Goal: Navigation & Orientation: Find specific page/section

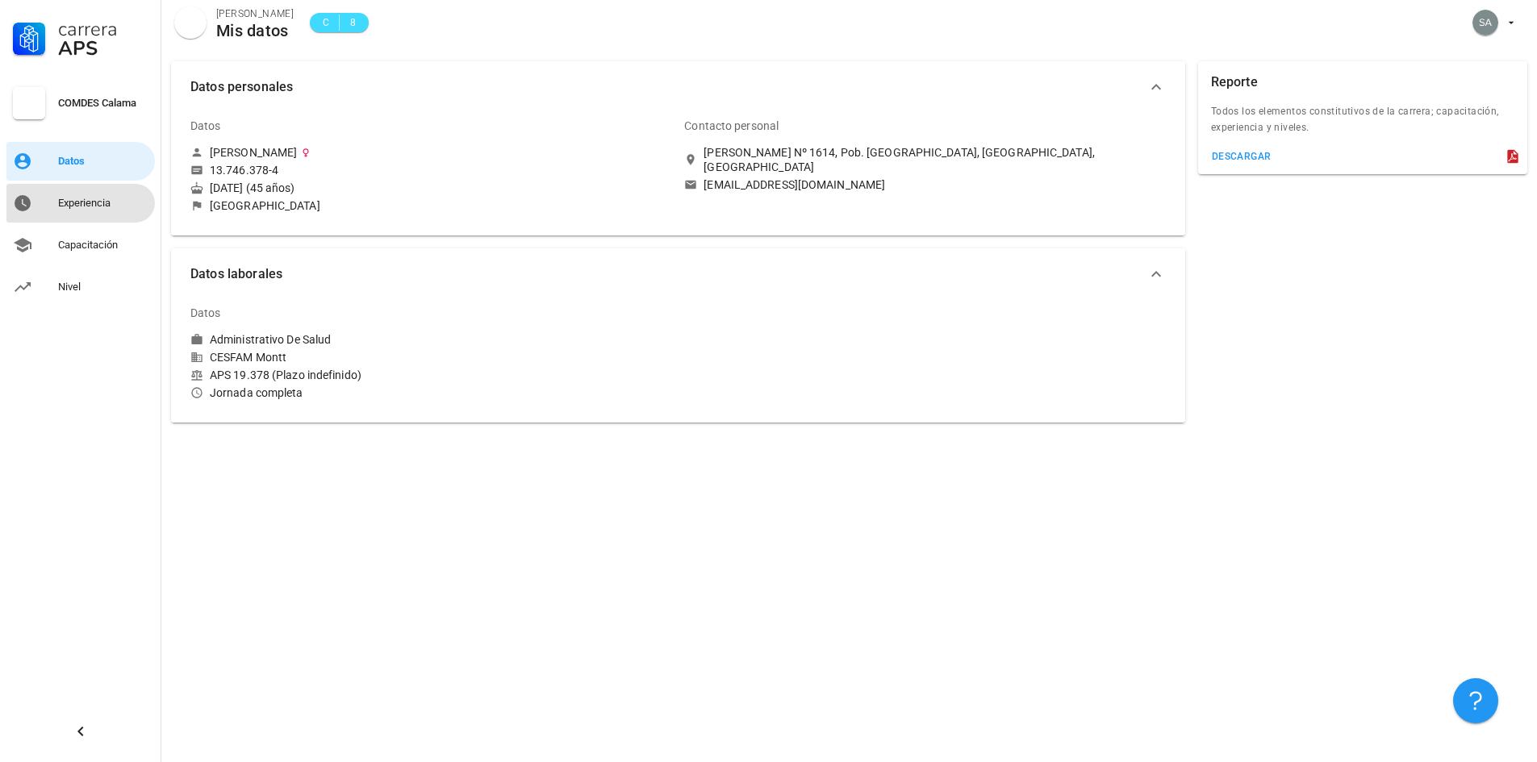
click at [89, 203] on div "Experiencia" at bounding box center [103, 203] width 90 height 13
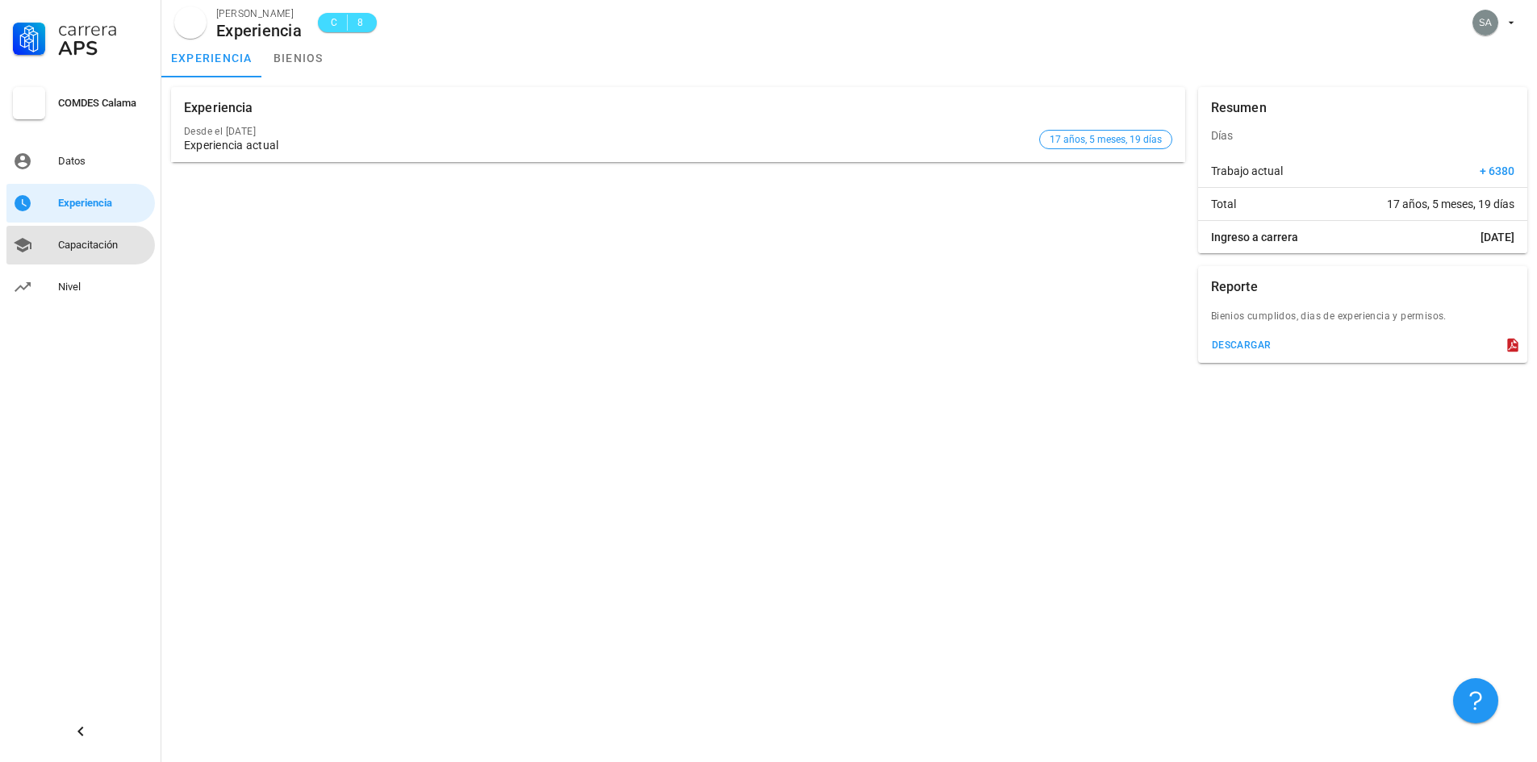
click at [71, 256] on div "Capacitación" at bounding box center [103, 245] width 90 height 26
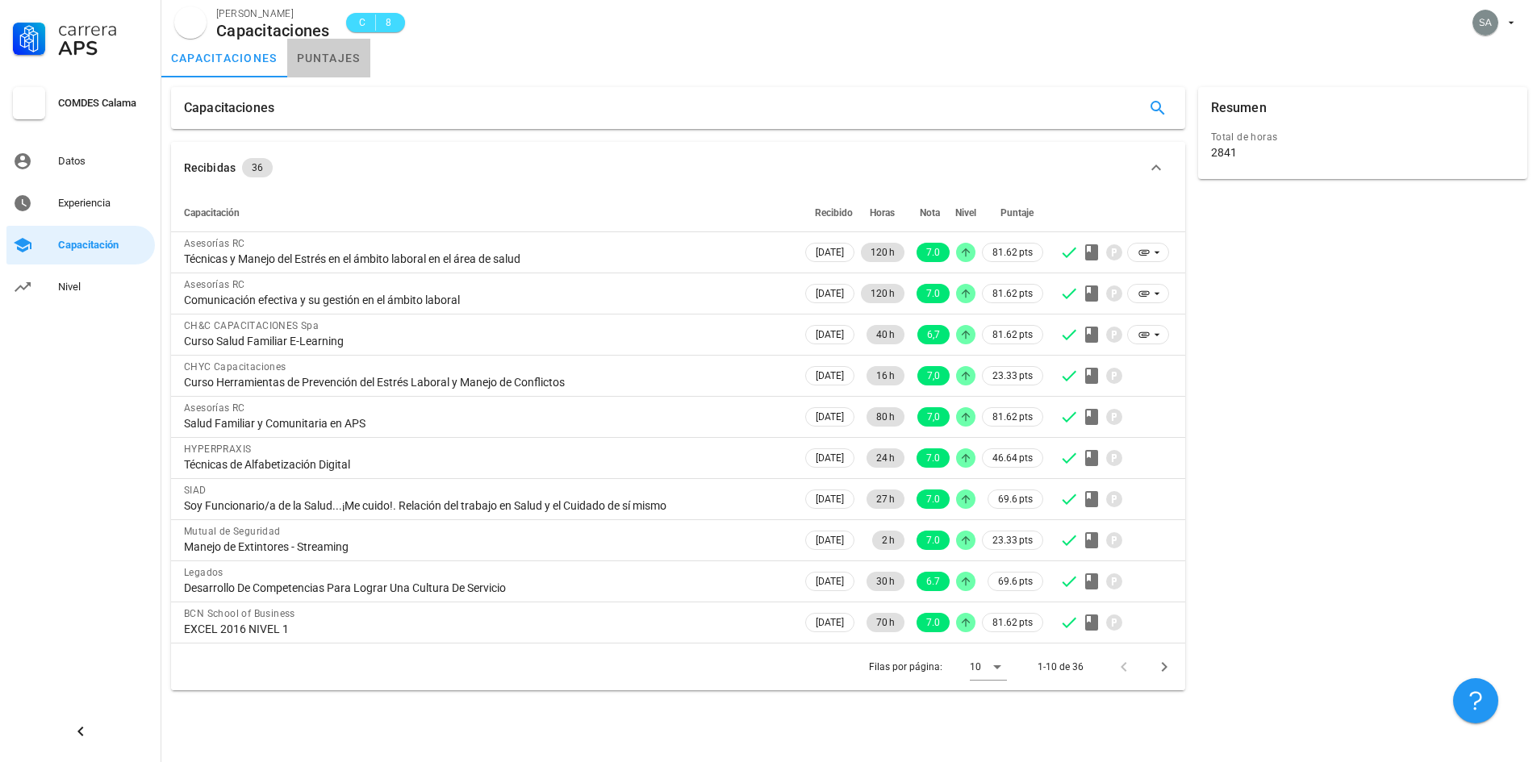
click at [317, 54] on link "puntajes" at bounding box center [328, 58] width 83 height 39
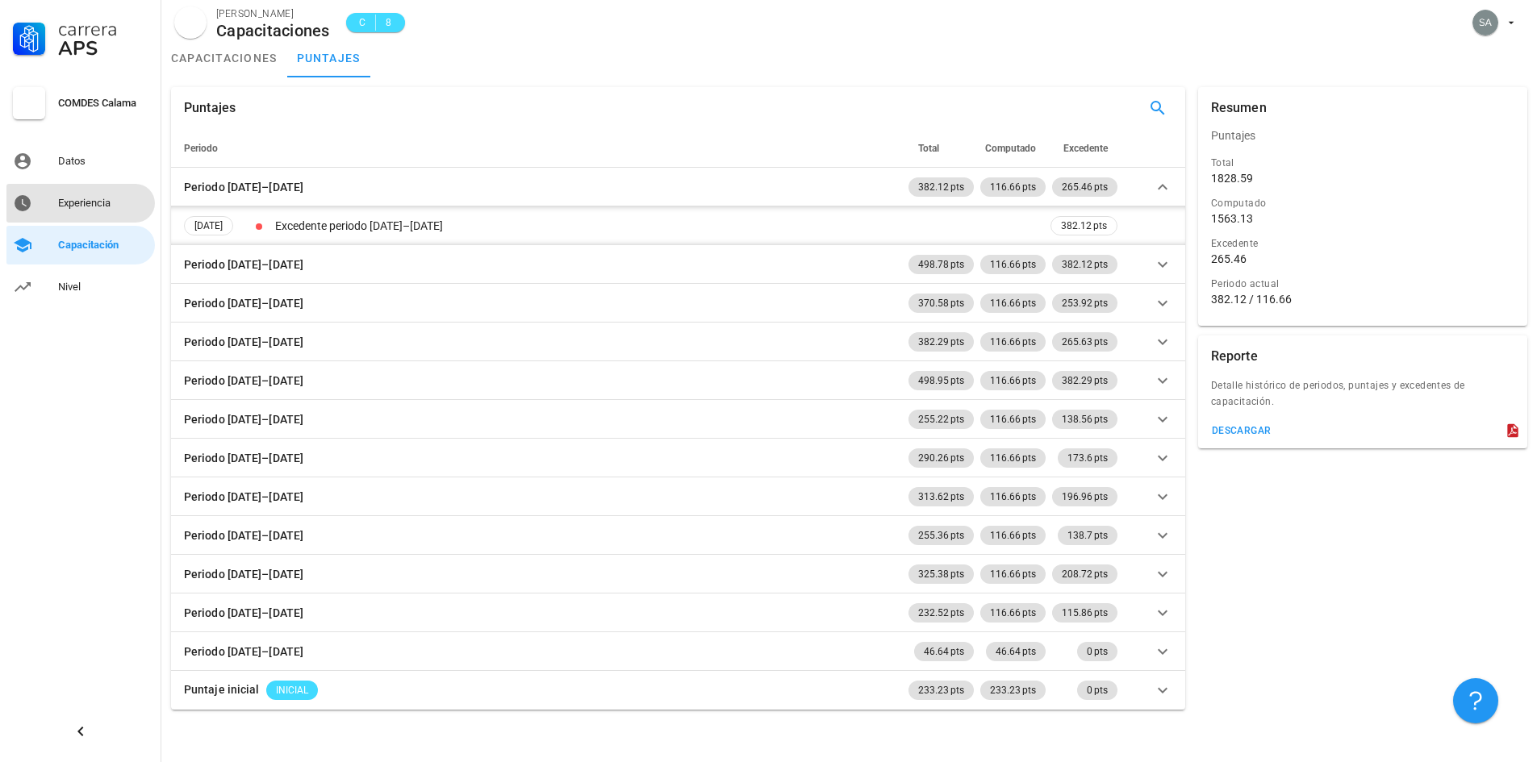
click at [67, 200] on div "Experiencia" at bounding box center [103, 203] width 90 height 13
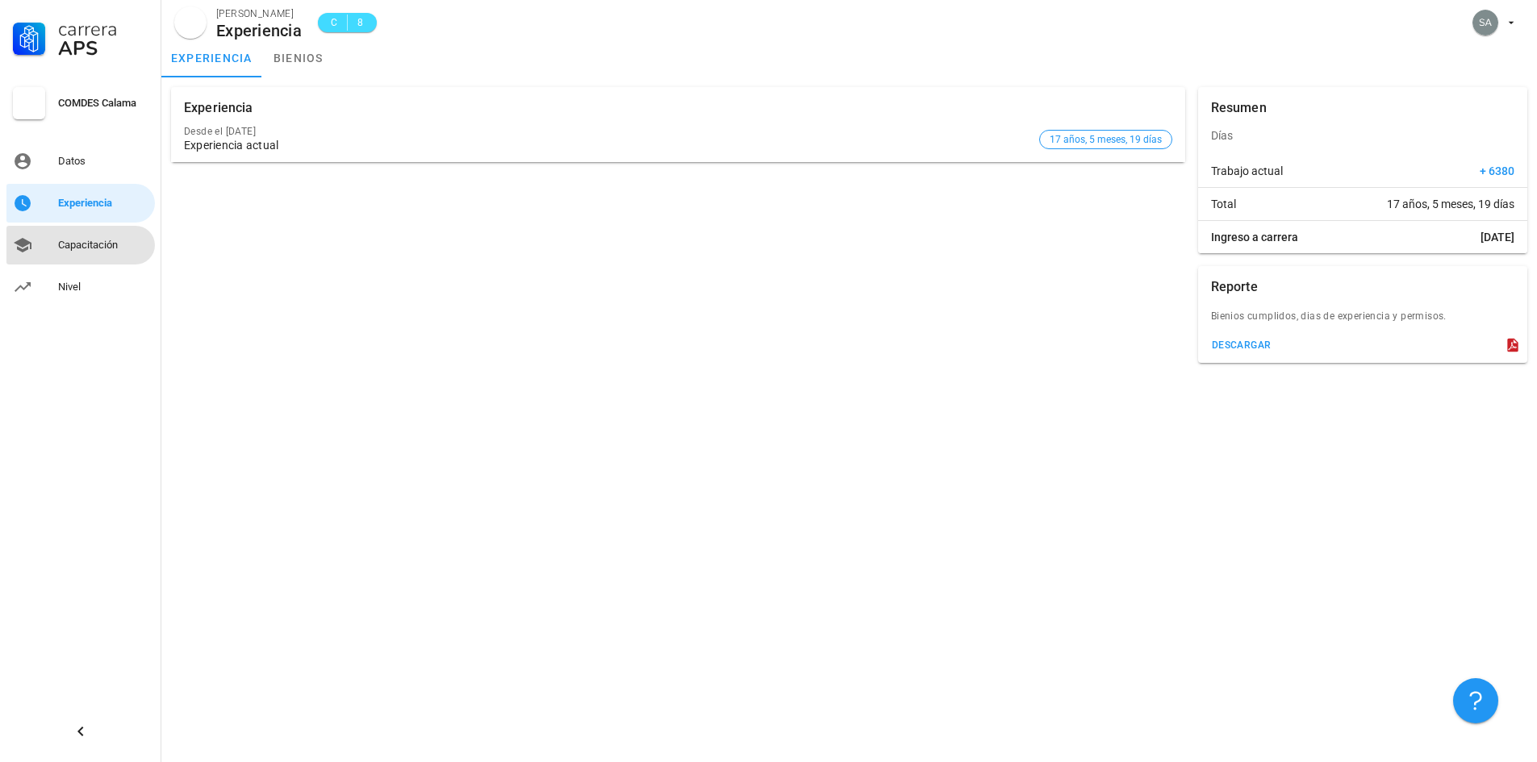
click at [99, 247] on div "Capacitación" at bounding box center [103, 245] width 90 height 13
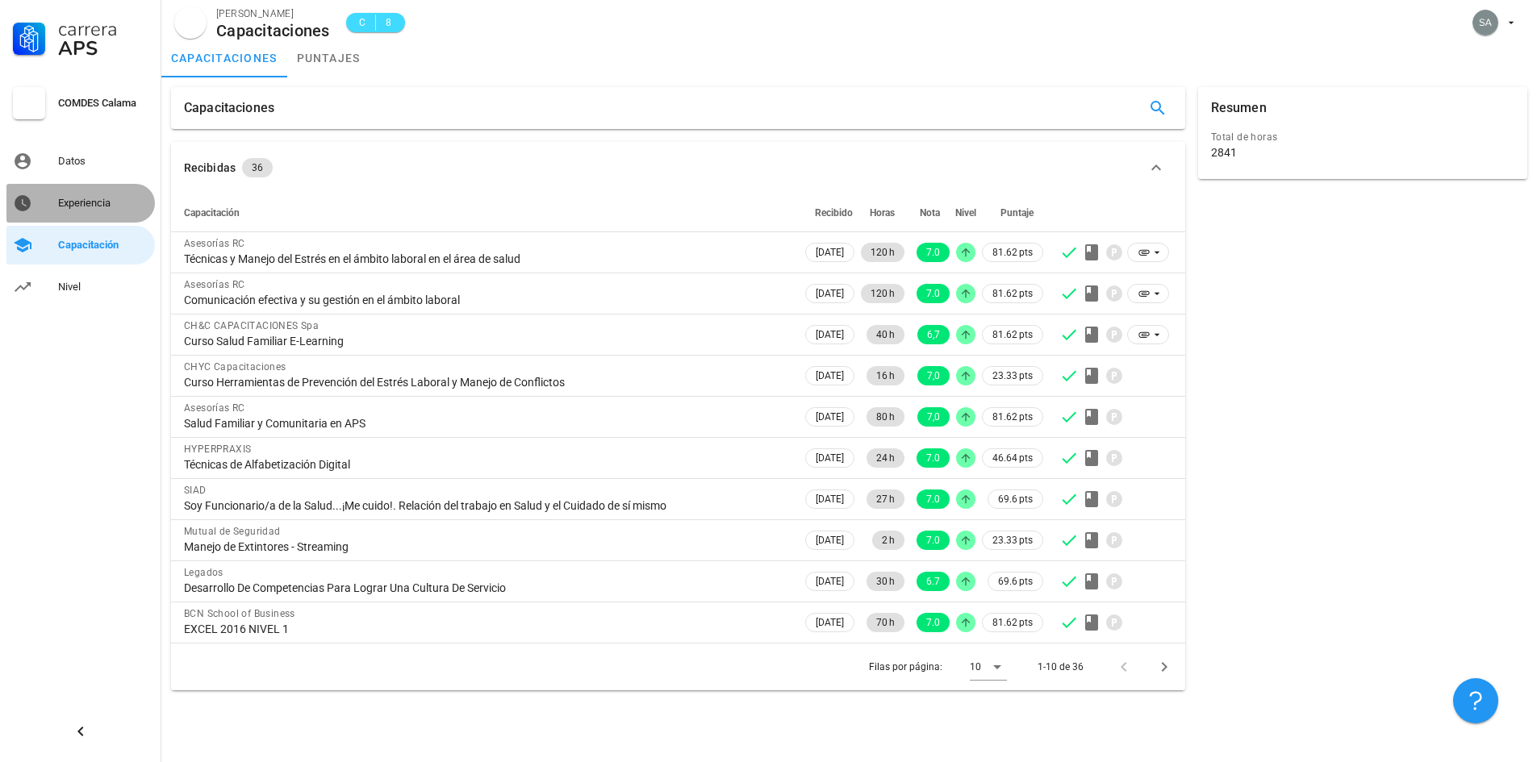
click at [108, 208] on div "Experiencia" at bounding box center [103, 203] width 90 height 13
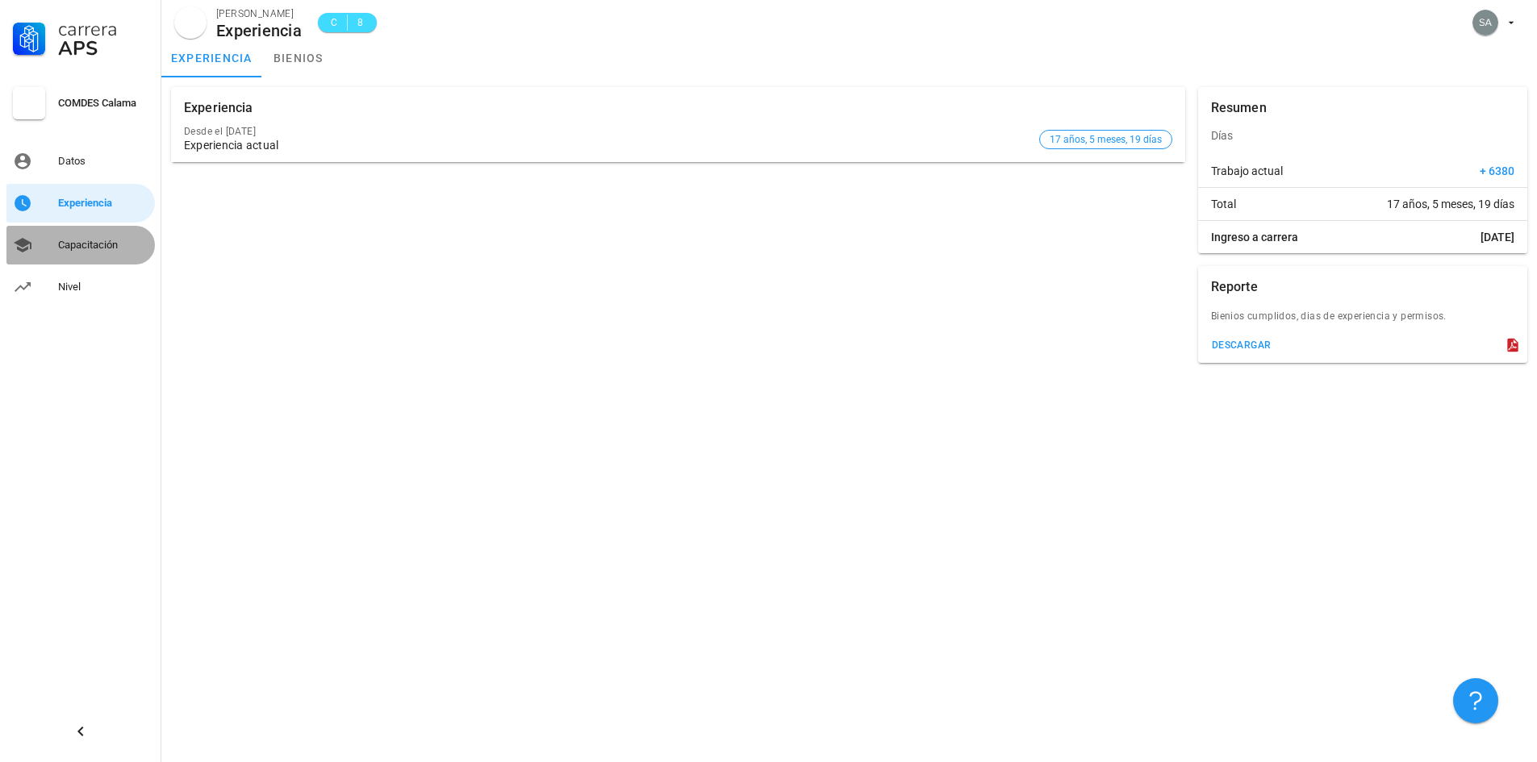
click at [75, 244] on div "Capacitación" at bounding box center [103, 245] width 90 height 13
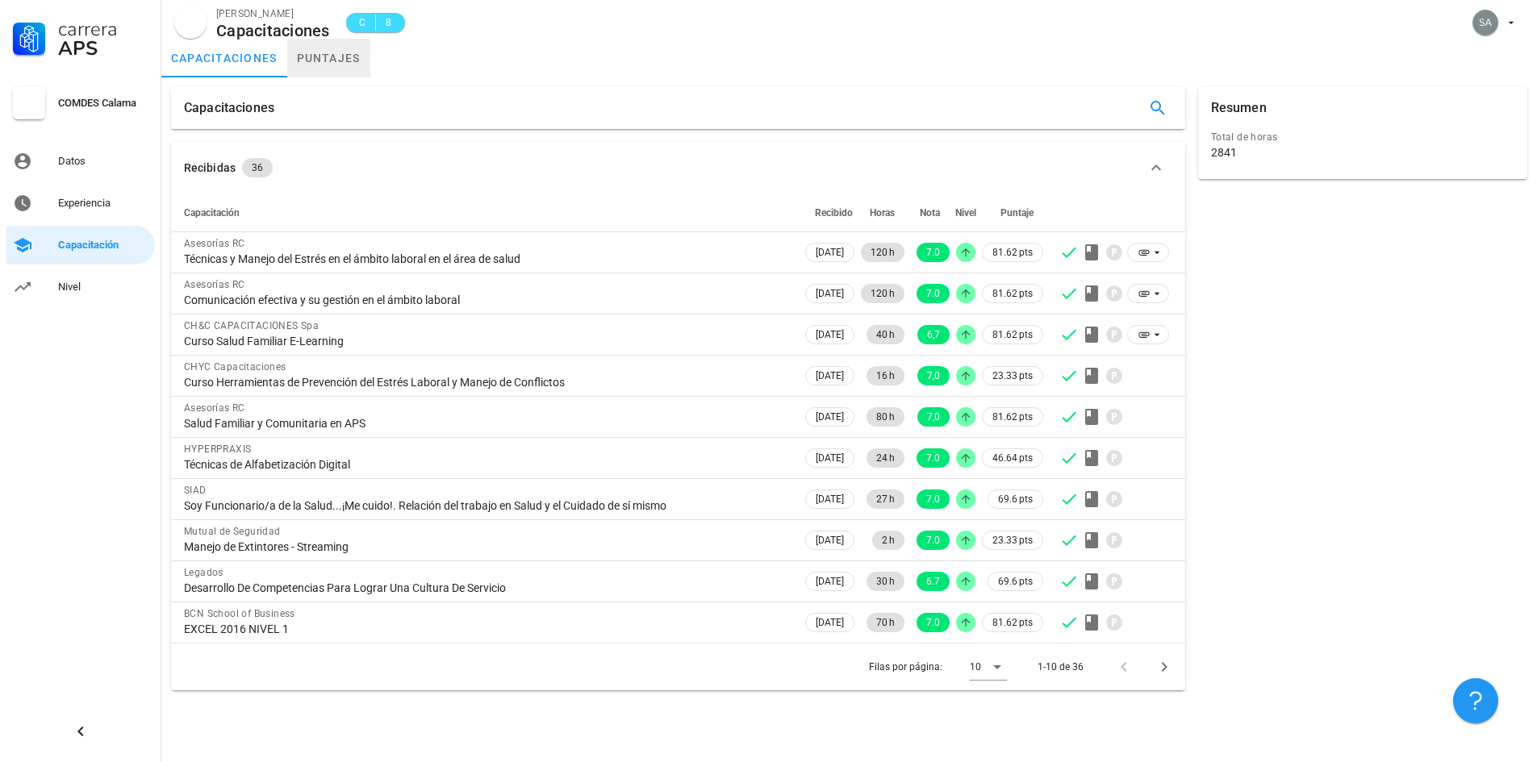
click at [307, 62] on link "puntajes" at bounding box center [328, 58] width 83 height 39
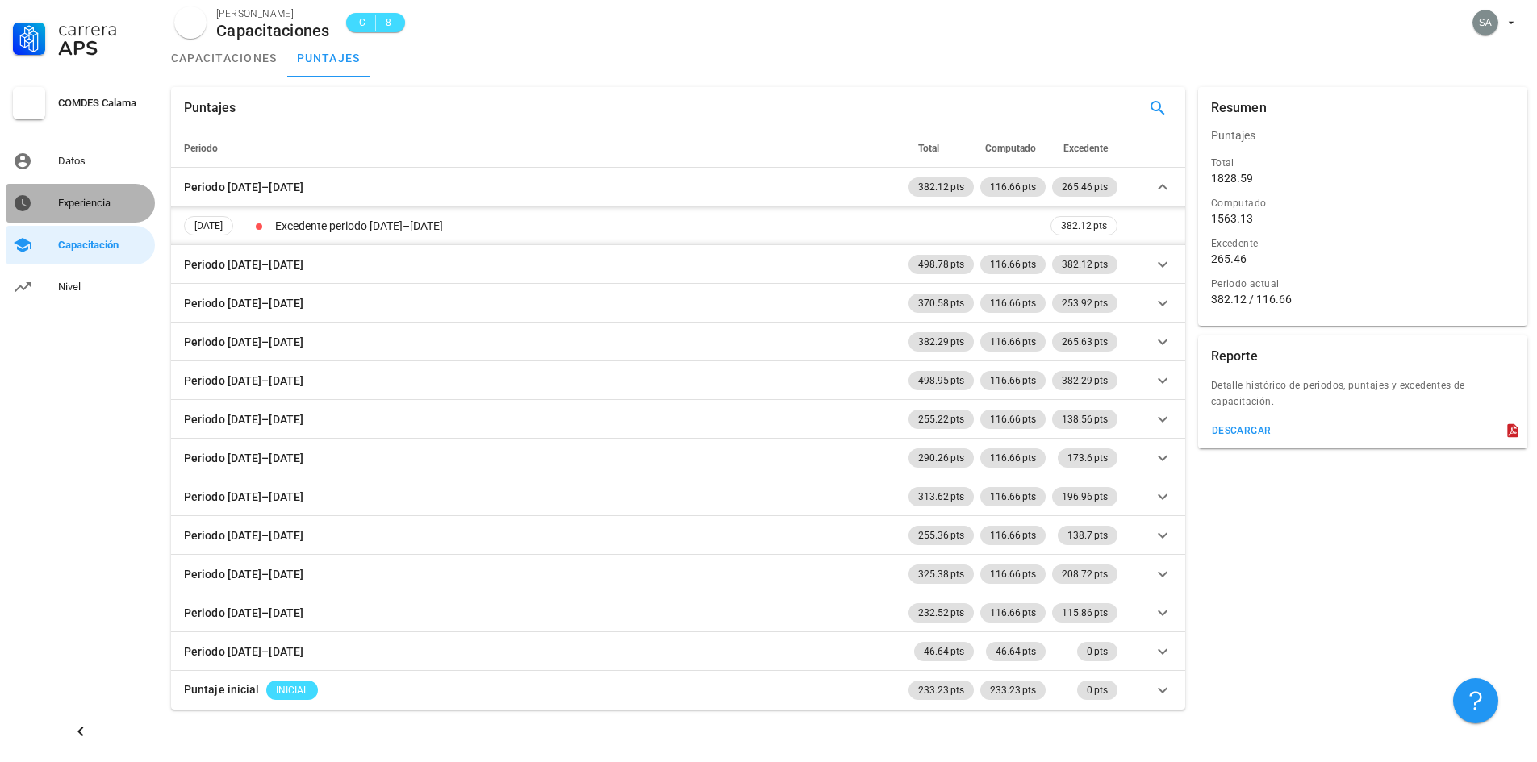
click at [44, 202] on link "Experiencia" at bounding box center [80, 203] width 148 height 39
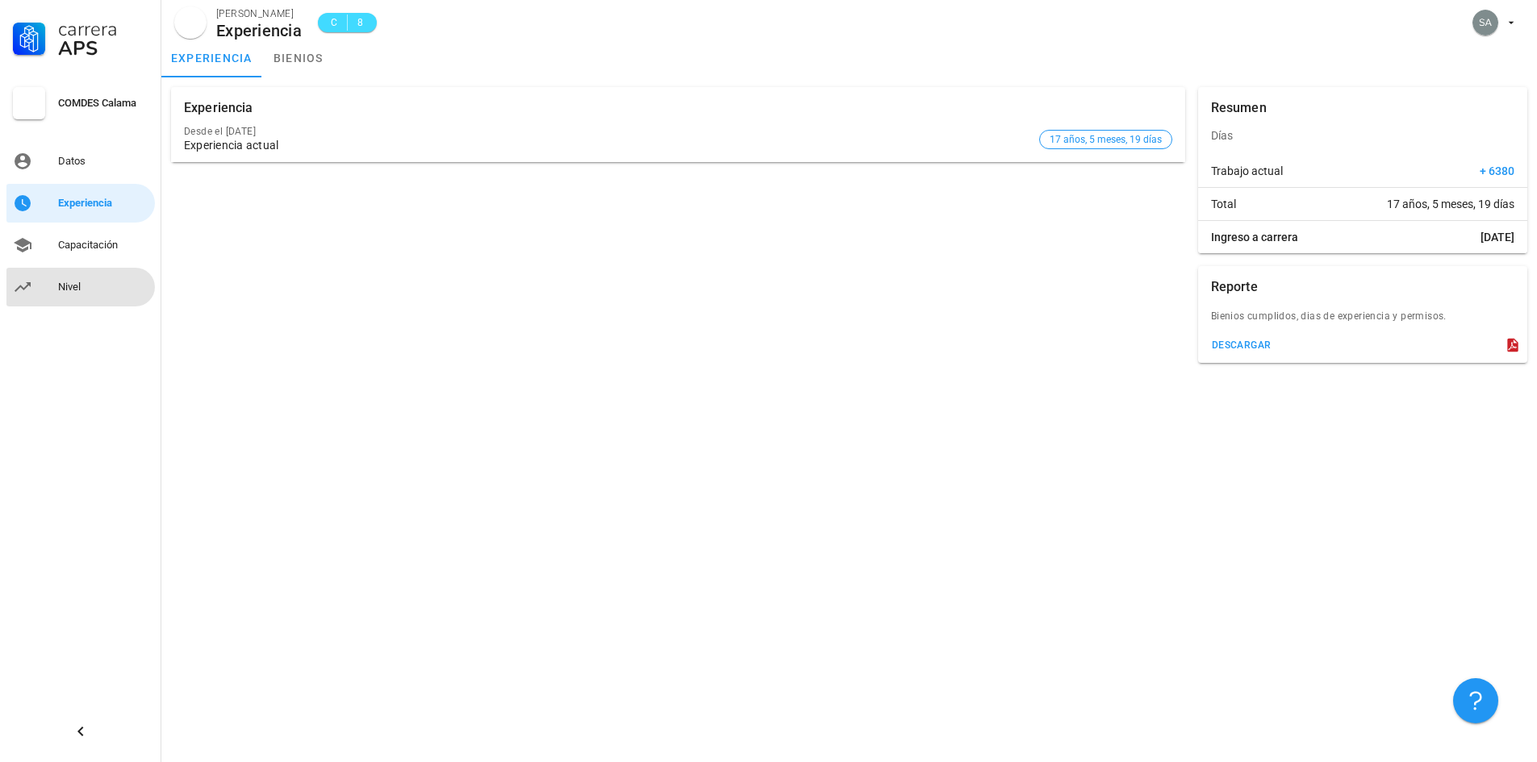
click at [90, 275] on div "Nivel" at bounding box center [103, 287] width 90 height 26
